Goal: Find contact information: Find contact information

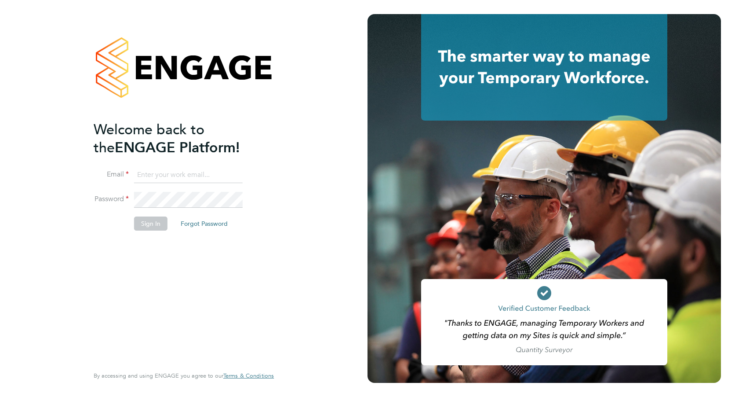
type input "Tom.Keightley@crestplus.com"
click at [149, 221] on button "Sign In" at bounding box center [150, 223] width 33 height 14
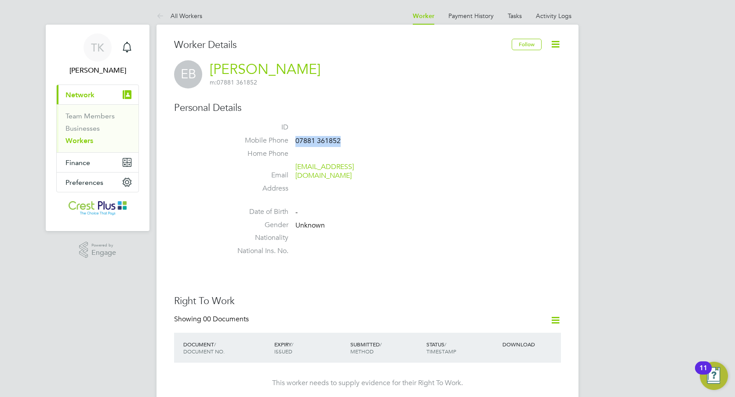
drag, startPoint x: 343, startPoint y: 140, endPoint x: 296, endPoint y: 141, distance: 46.6
click at [296, 141] on li "Mobile Phone [PHONE_NUMBER]" at bounding box center [394, 142] width 334 height 13
copy span "07881 361852"
